Goal: Ask a question

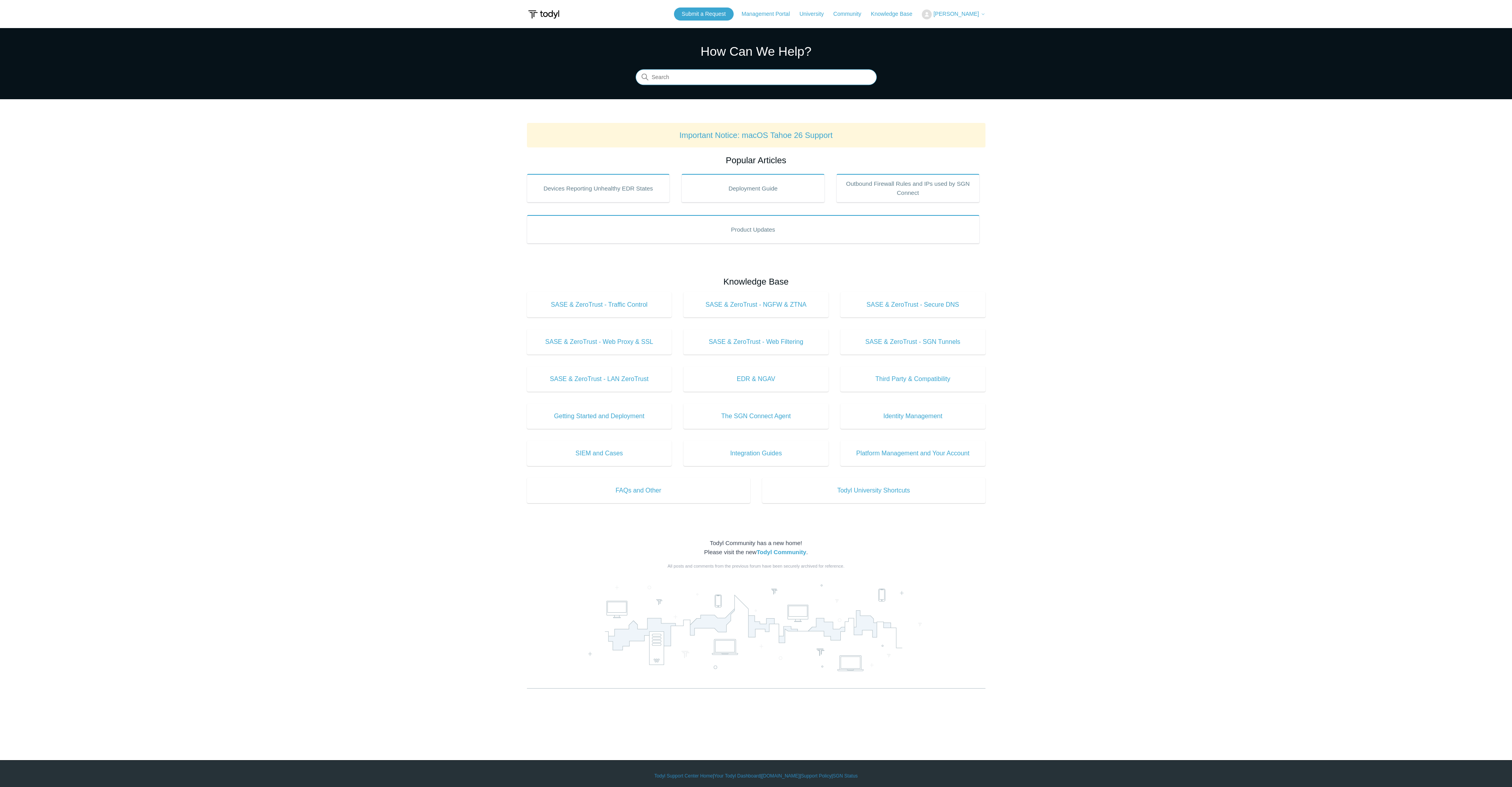
click at [686, 81] on input "Search" at bounding box center [756, 77] width 241 height 15
type input "disable ssl instpection"
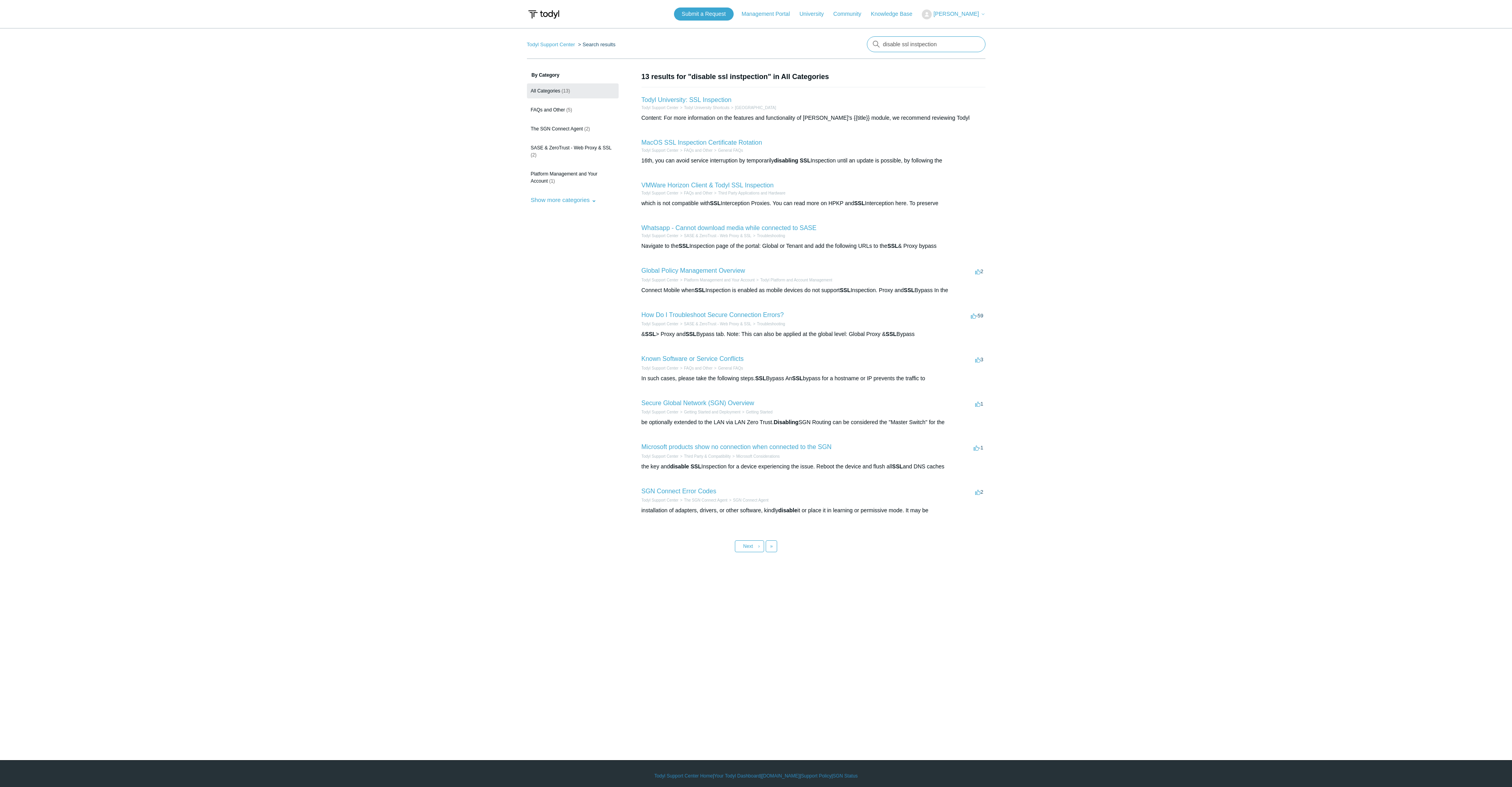
click at [907, 46] on input "disable ssl instpection" at bounding box center [926, 44] width 118 height 15
click at [917, 44] on input "disable ssl instpection" at bounding box center [926, 44] width 118 height 15
drag, startPoint x: 917, startPoint y: 44, endPoint x: 923, endPoint y: 39, distance: 7.8
click at [917, 43] on input "disable ssl instpection" at bounding box center [926, 44] width 118 height 15
type input "disable ssl inspectino"
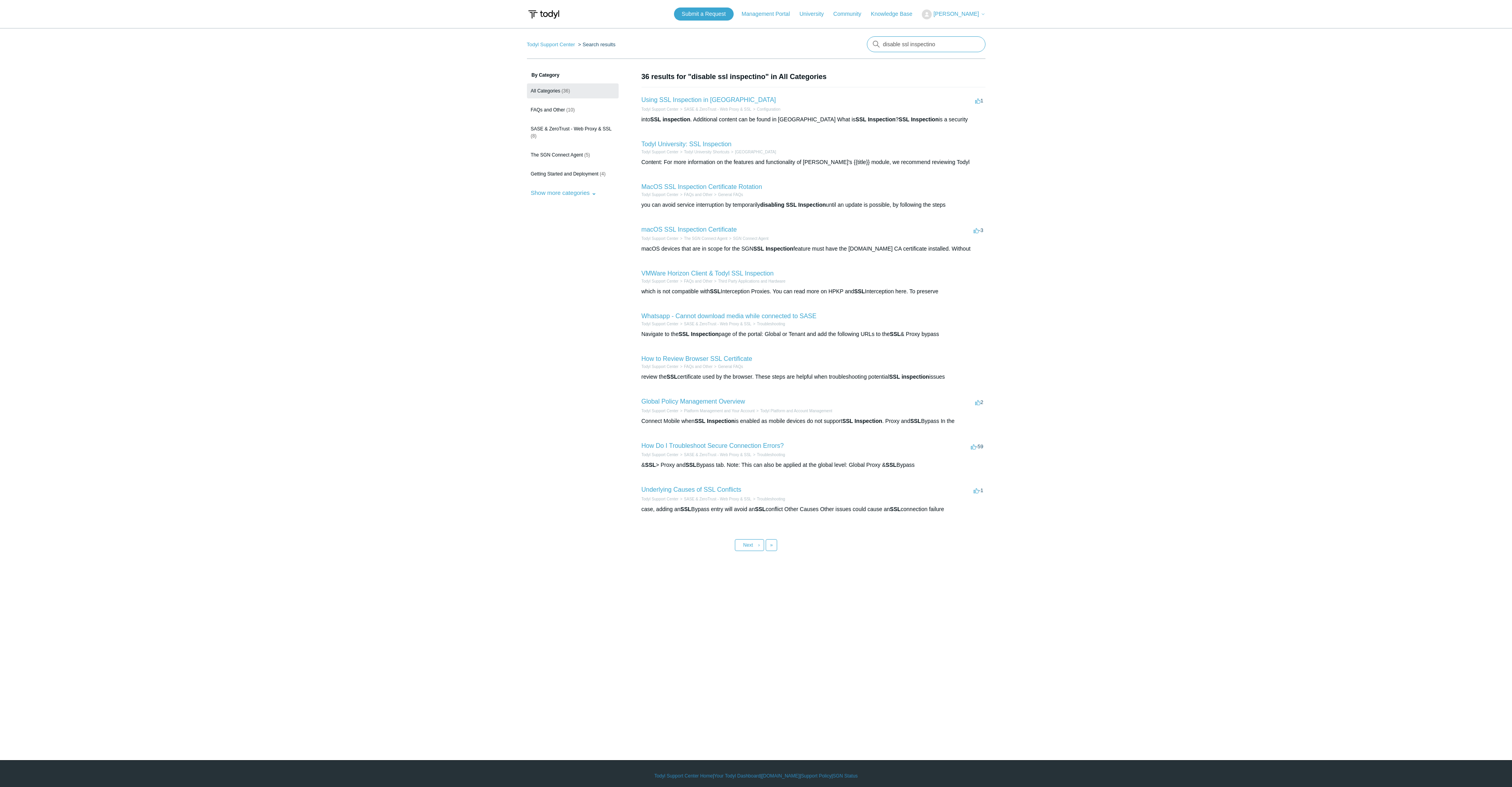
click at [937, 49] on input "disable ssl inspectino" at bounding box center [926, 44] width 118 height 15
type input "disable ssl inspection"
click at [699, 142] on link "Using SSL Inspection in Todyl" at bounding box center [708, 142] width 134 height 7
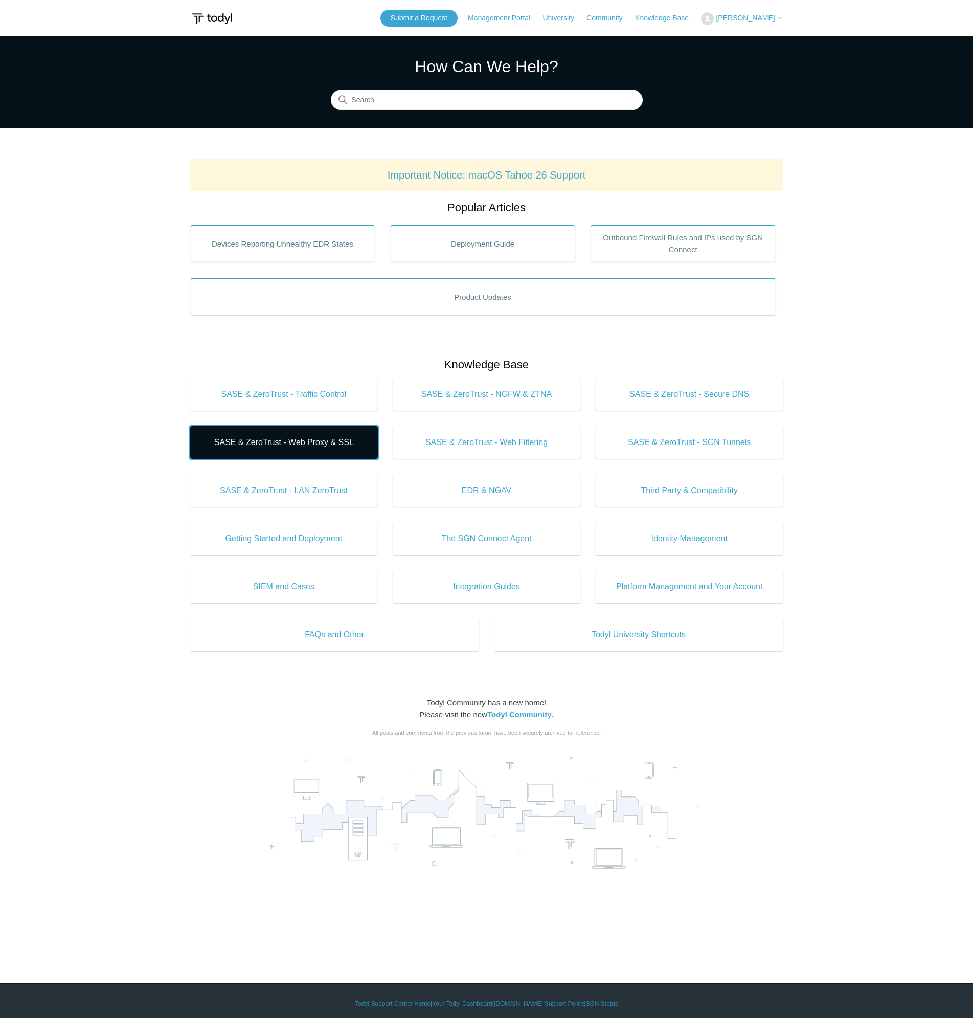
click at [347, 441] on span "SASE & ZeroTrust - Web Proxy & SSL" at bounding box center [284, 442] width 157 height 12
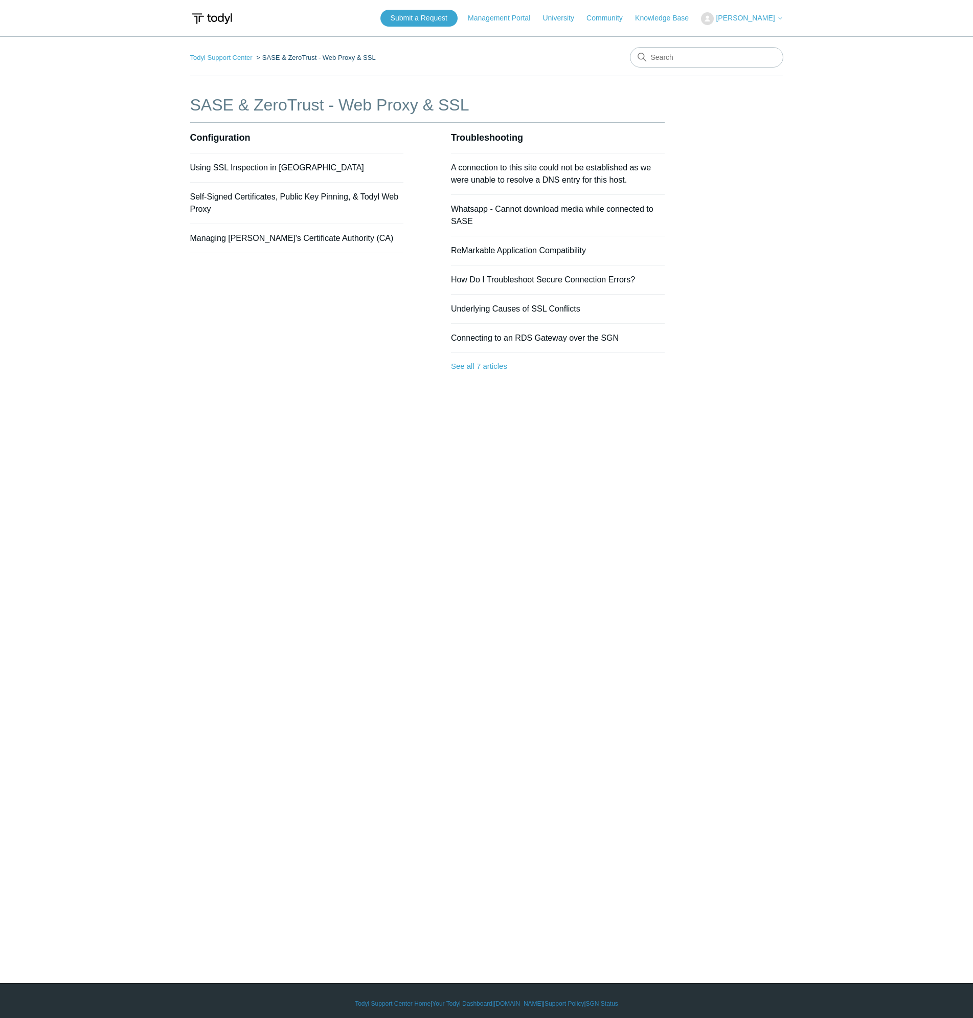
click at [738, 19] on span "[PERSON_NAME]" at bounding box center [745, 18] width 59 height 8
click at [748, 35] on link "My Support Requests" at bounding box center [752, 40] width 100 height 18
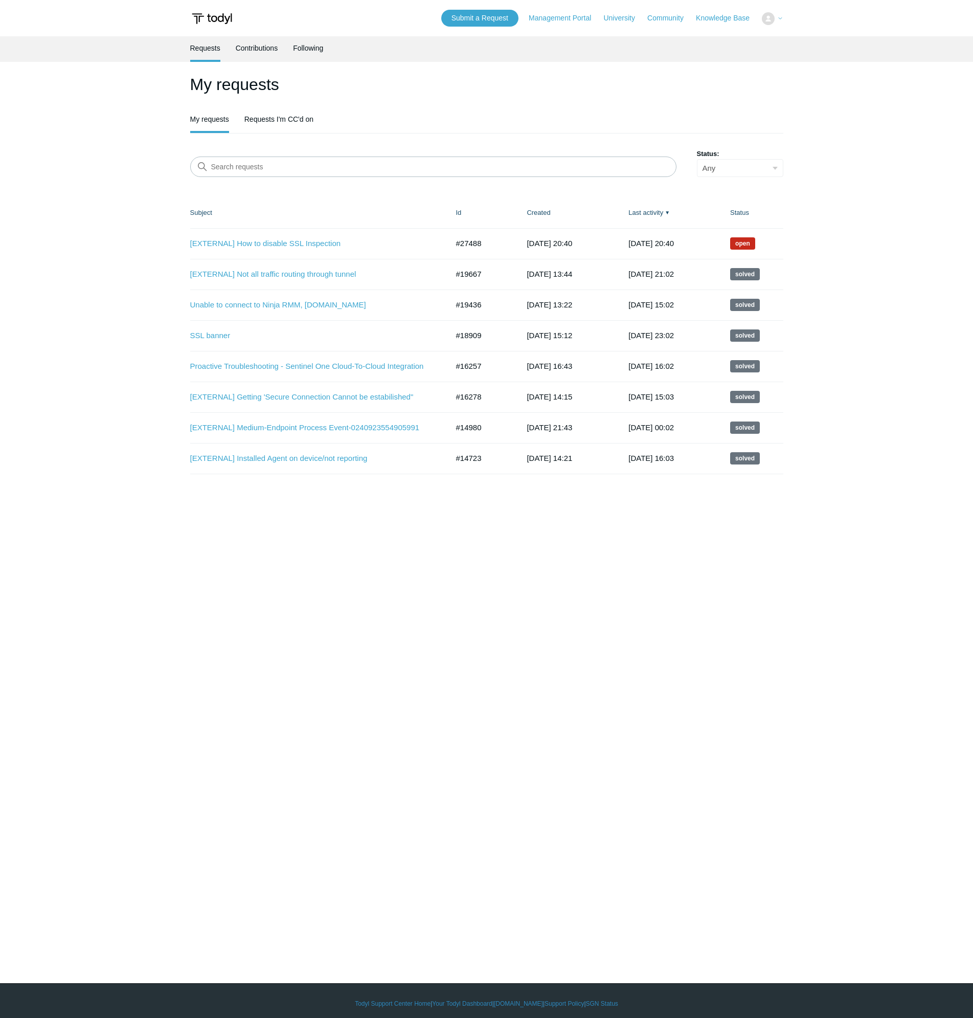
click at [417, 22] on header "Submit a Request Management Portal University Community Knowledge Base My Suppo…" at bounding box center [486, 18] width 593 height 36
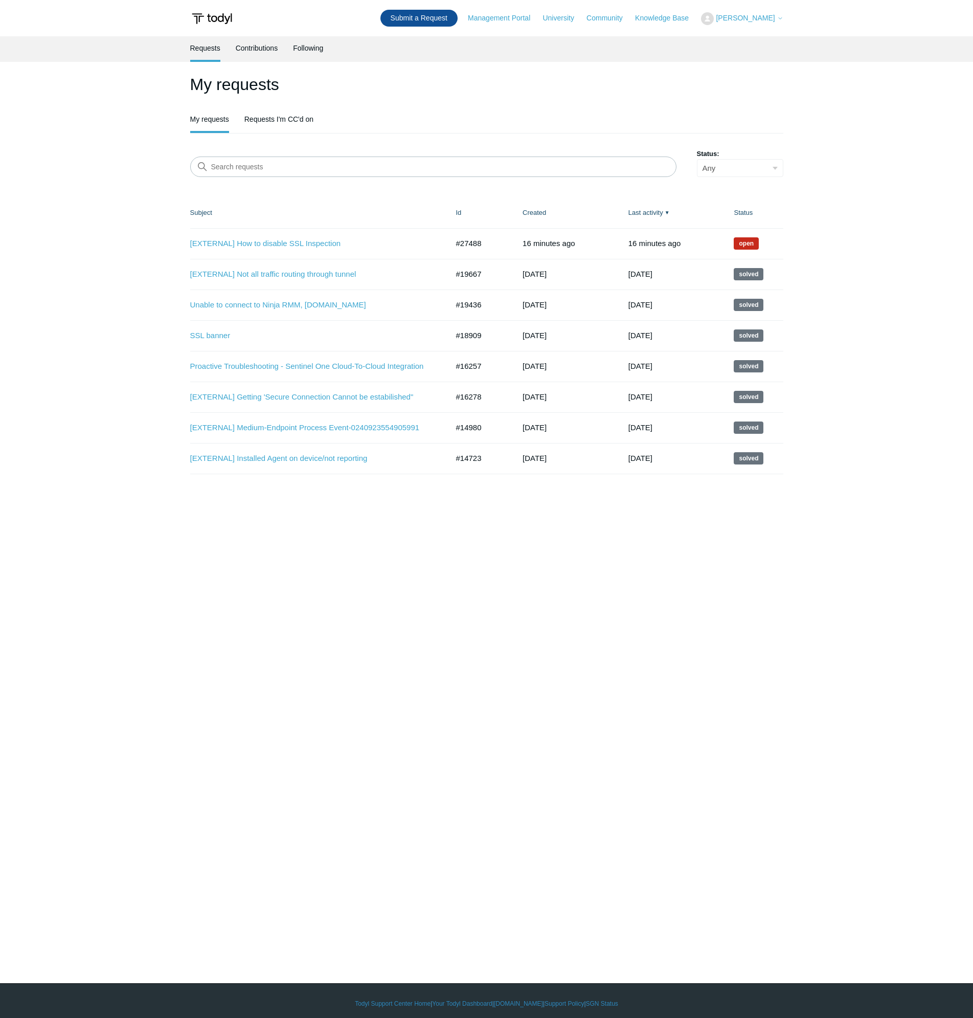
click at [422, 20] on link "Submit a Request" at bounding box center [419, 18] width 77 height 17
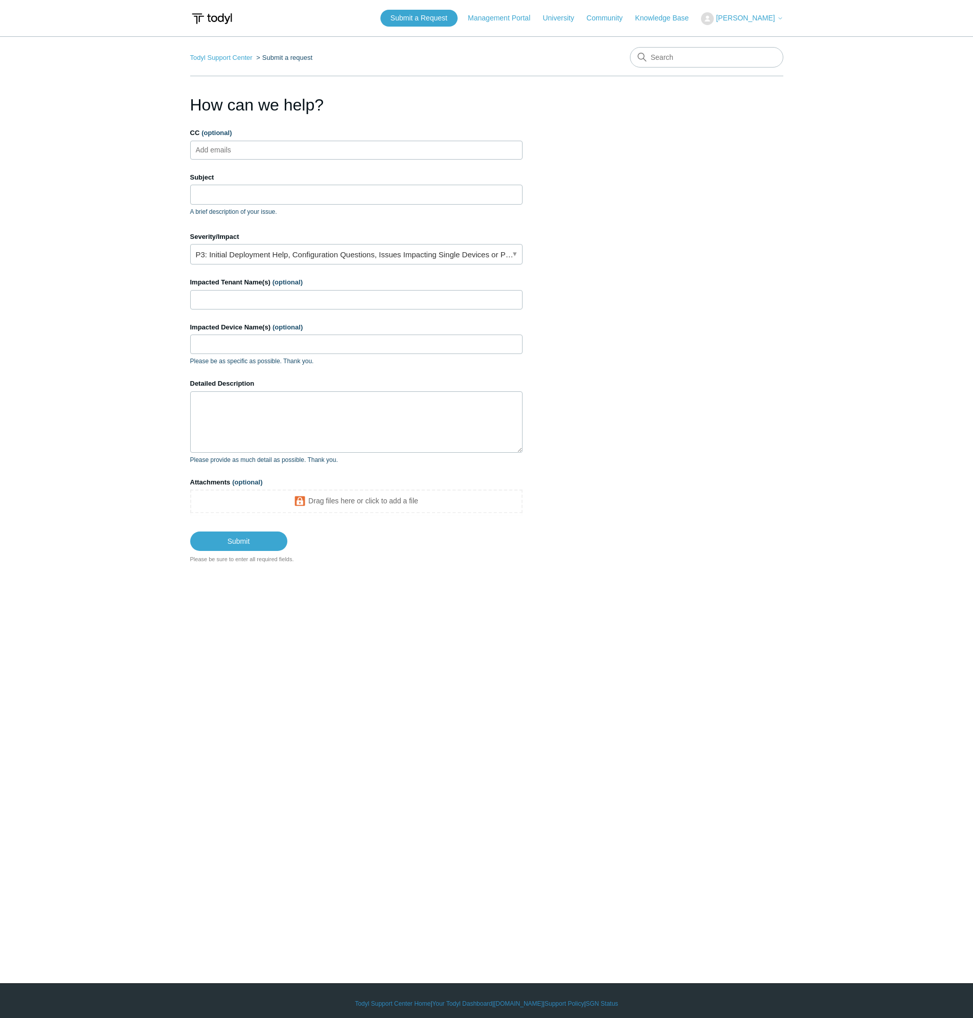
click at [249, 149] on input "CC (optional)" at bounding box center [222, 149] width 61 height 15
click at [236, 193] on input "Subject" at bounding box center [356, 194] width 332 height 19
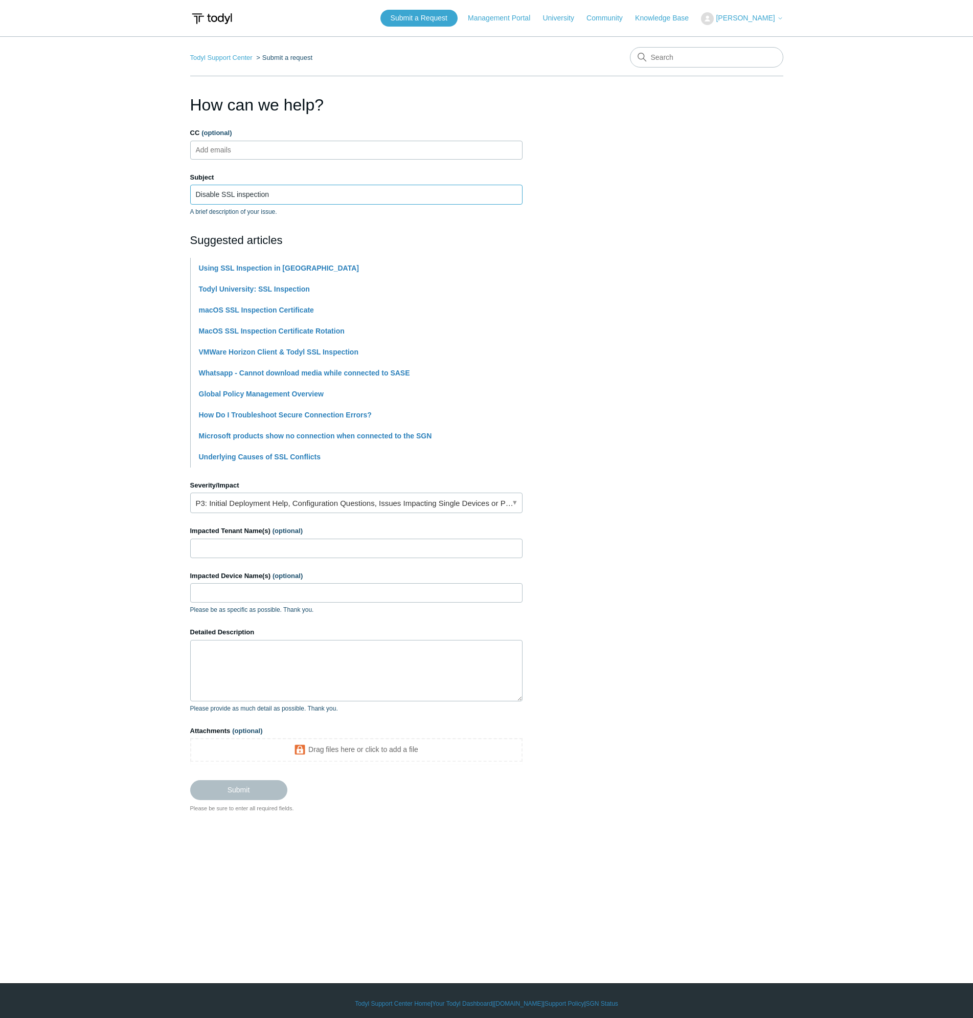
type input "Disable SSL inspection"
click at [756, 286] on section "How can we help? CC (optional) Add emails Subject Disable SSL inspection A brie…" at bounding box center [486, 453] width 593 height 720
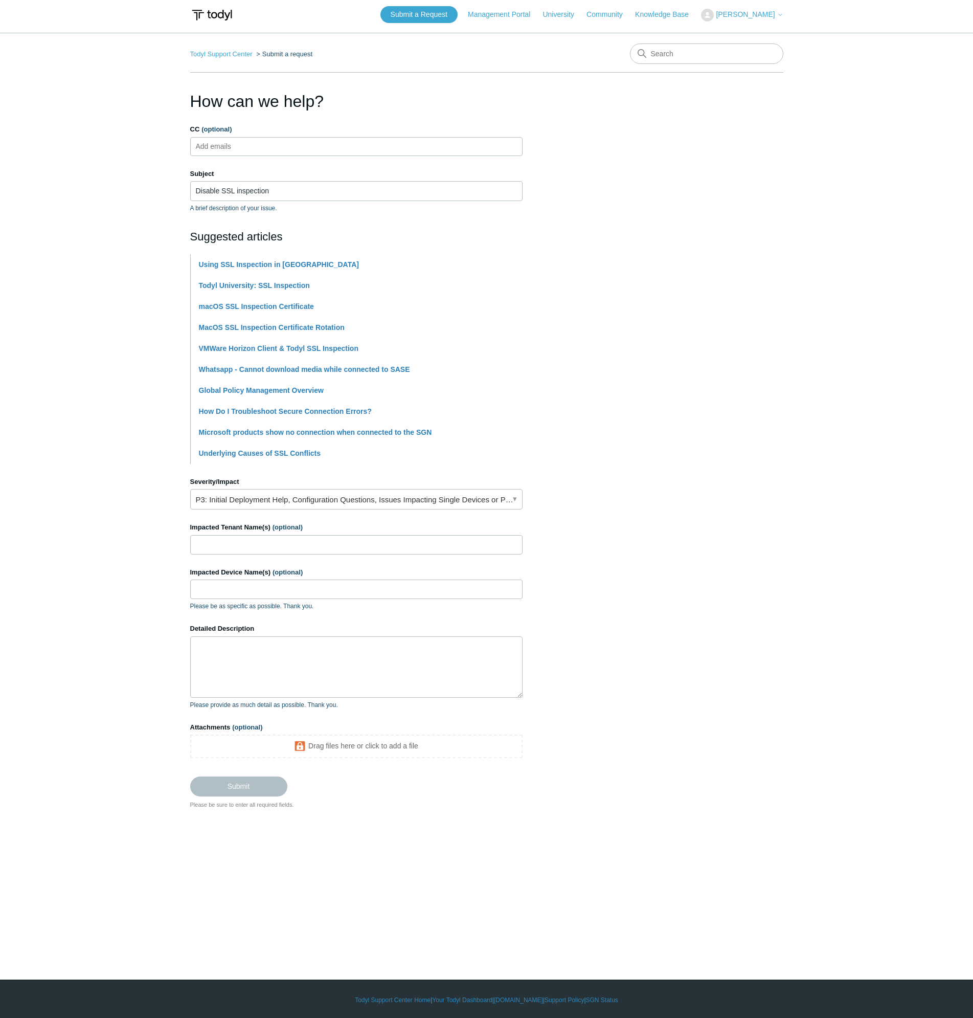
scroll to position [6, 0]
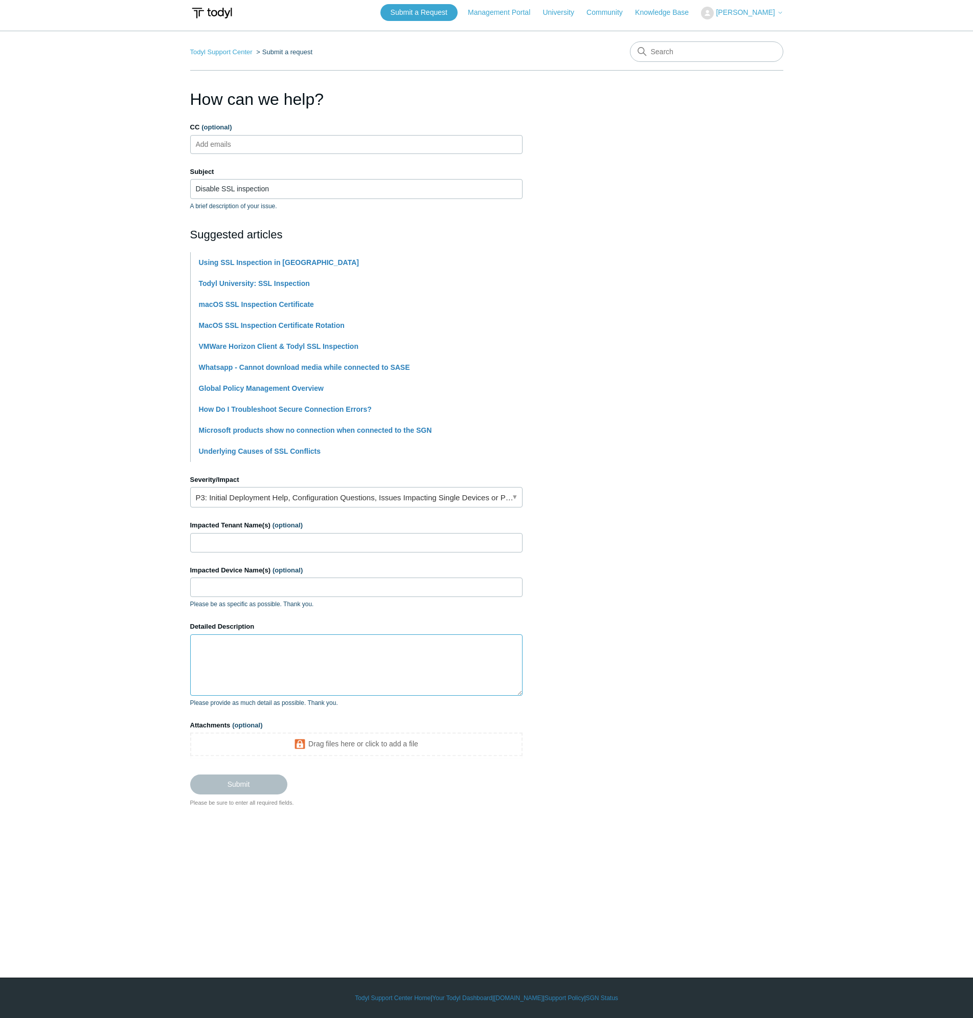
drag, startPoint x: 238, startPoint y: 653, endPoint x: 249, endPoint y: 651, distance: 10.9
click at [239, 653] on textarea "Detailed Description" at bounding box center [356, 664] width 332 height 61
type textarea "How do I disable SSL inspection now that the interface has changed."
click at [244, 781] on input "Submit" at bounding box center [238, 784] width 97 height 20
